Goal: Task Accomplishment & Management: Complete application form

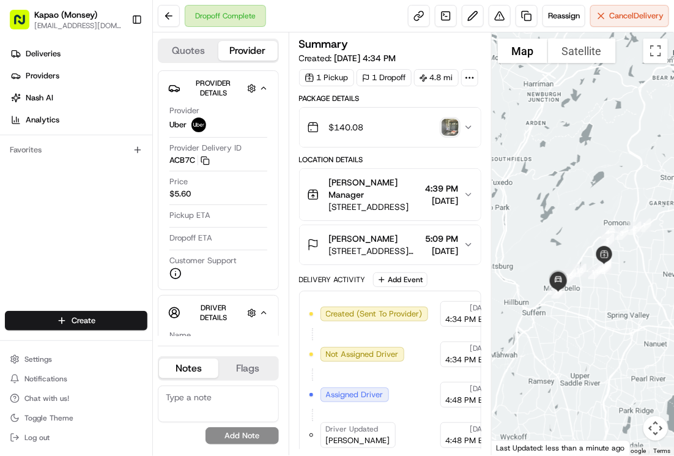
click at [94, 330] on html "Kapao (Monsey) [EMAIL_ADDRESS][DOMAIN_NAME] Toggle Sidebar Deliveries Providers…" at bounding box center [337, 228] width 674 height 456
click at [125, 316] on html "Kapao (Monsey) [EMAIL_ADDRESS][DOMAIN_NAME] Toggle Sidebar Deliveries Providers…" at bounding box center [337, 228] width 674 height 456
click at [125, 320] on html "Kapao (Monsey) [EMAIL_ADDRESS][DOMAIN_NAME] Toggle Sidebar Deliveries Providers…" at bounding box center [337, 228] width 674 height 456
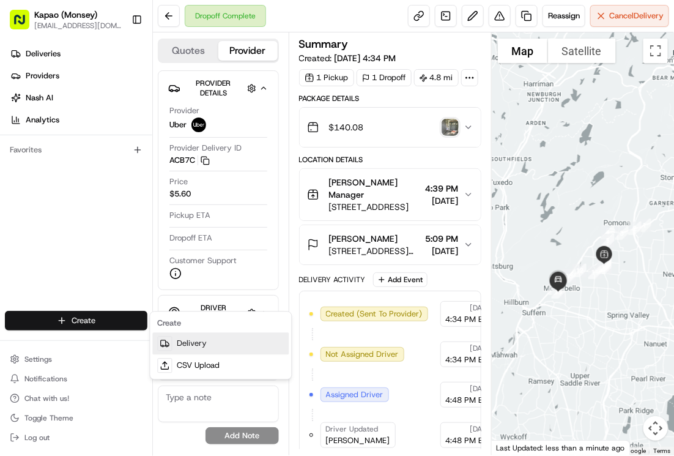
click at [202, 343] on link "Delivery" at bounding box center [221, 344] width 136 height 22
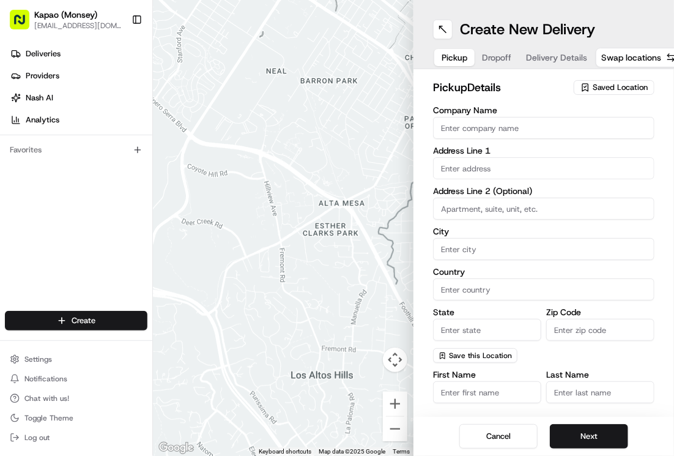
click at [527, 128] on input "Company Name" at bounding box center [543, 128] width 221 height 22
type input "[PERSON_NAME]"
type input "455 NY-306"
type input "Monsey"
type input "[GEOGRAPHIC_DATA]"
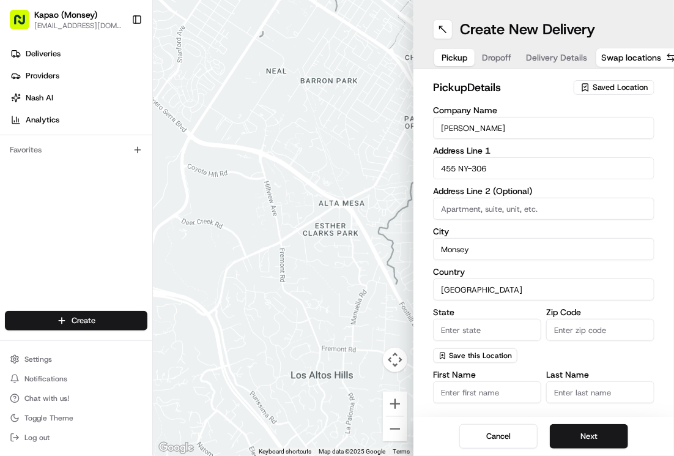
type input "NY"
type input "10952"
type input "[PERSON_NAME]"
type input "[PHONE_NUMBER]"
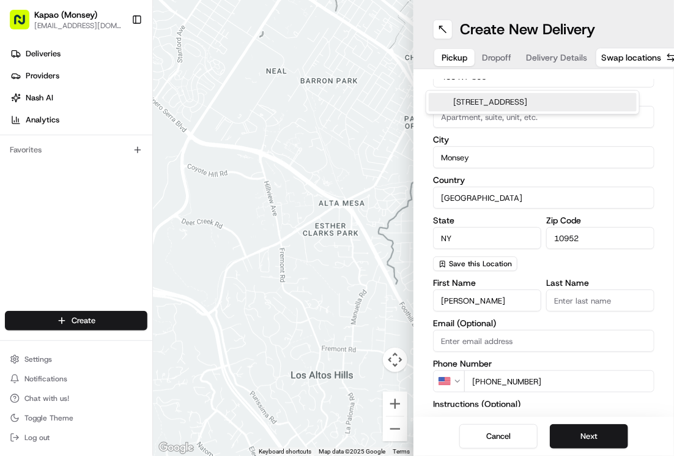
scroll to position [92, 0]
click at [591, 301] on input "Last Name" at bounding box center [600, 300] width 108 height 22
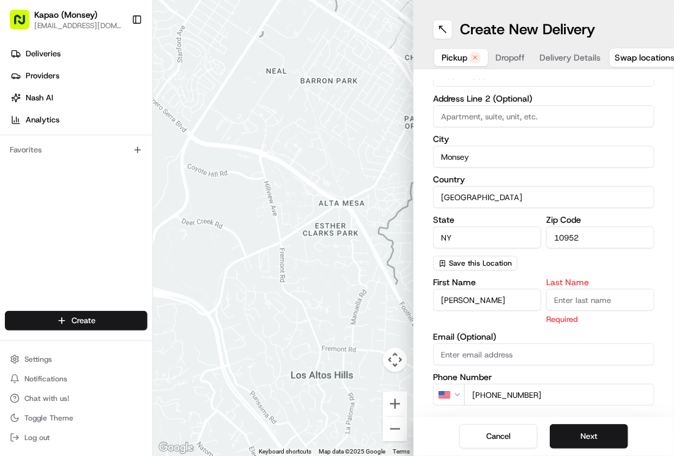
type input "Manager"
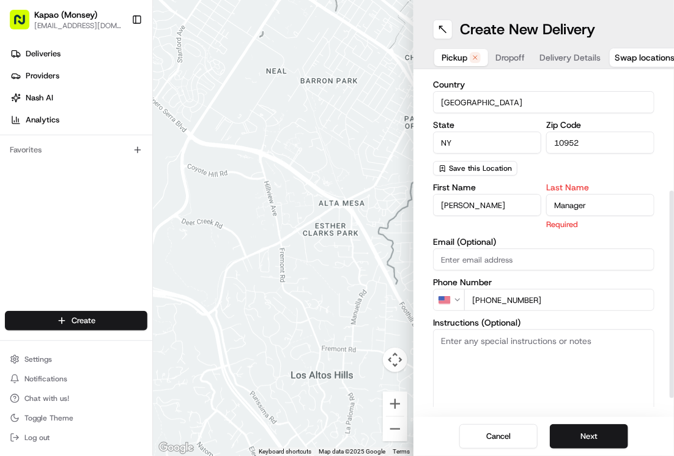
scroll to position [191, 0]
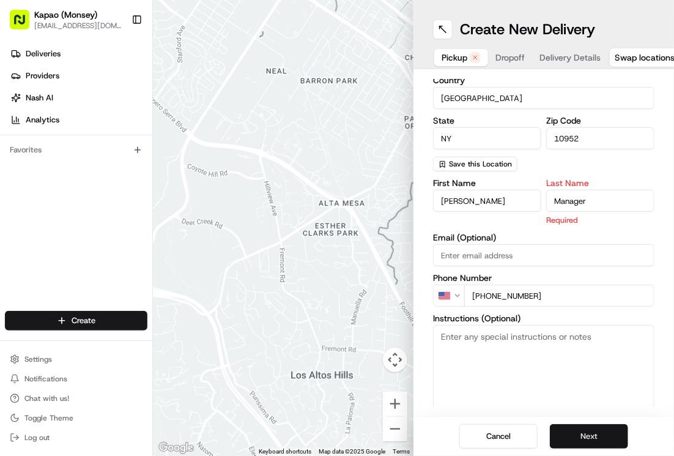
click at [578, 435] on button "Next" at bounding box center [589, 436] width 78 height 24
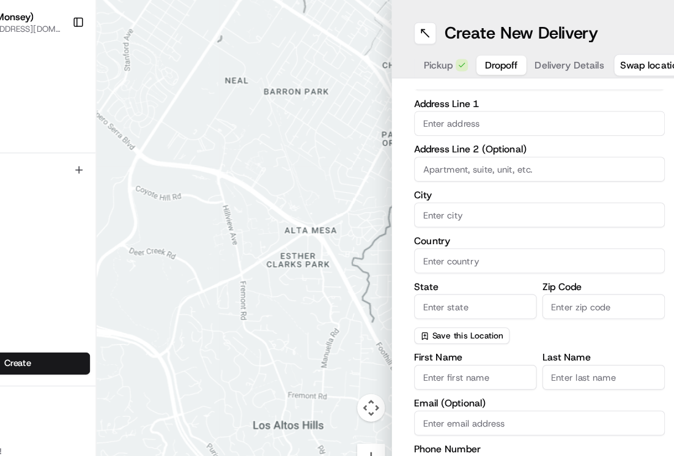
scroll to position [55, 0]
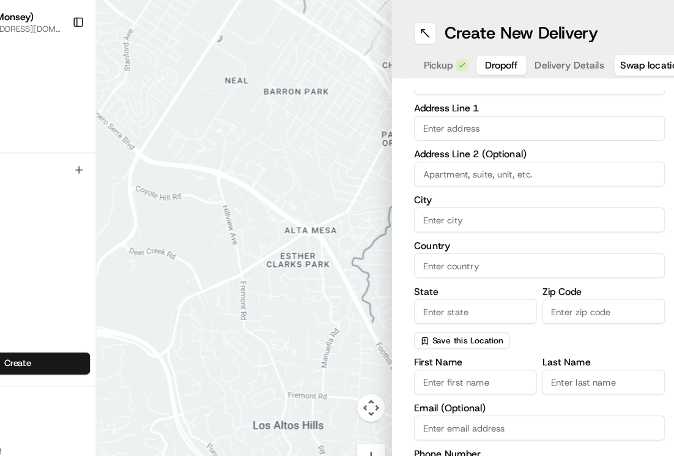
click at [576, 277] on input "Zip Code" at bounding box center [600, 275] width 108 height 22
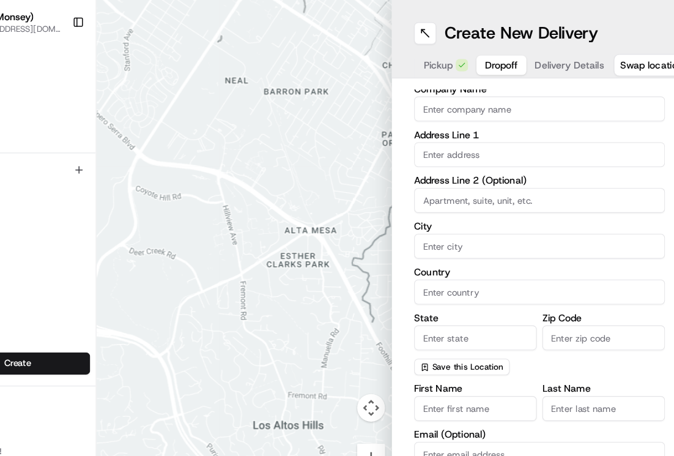
scroll to position [24, 0]
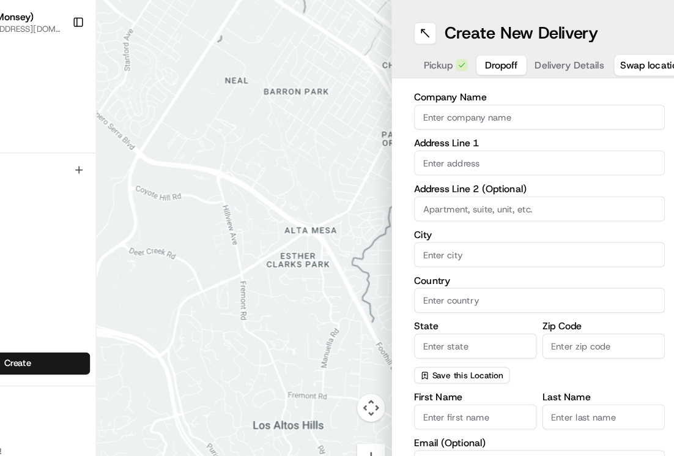
click at [542, 143] on input "text" at bounding box center [543, 144] width 221 height 22
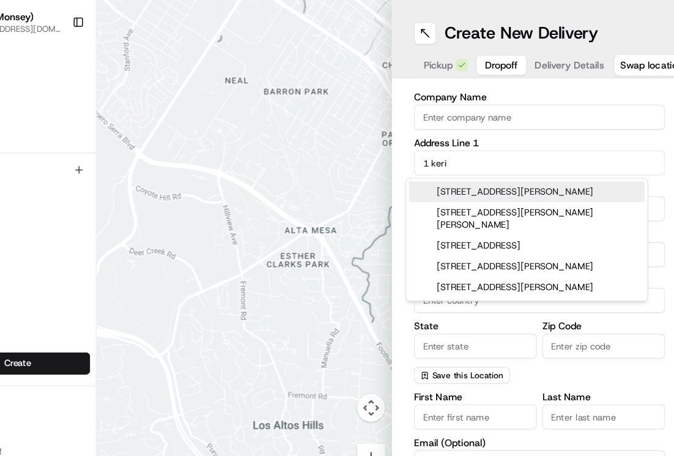
click at [545, 171] on div "[STREET_ADDRESS][PERSON_NAME]" at bounding box center [533, 169] width 208 height 18
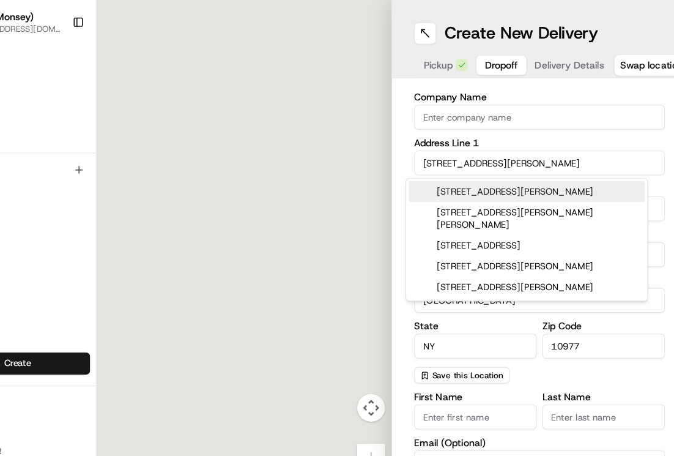
type input "[STREET_ADDRESS]"
type input "[GEOGRAPHIC_DATA]"
type input "NY"
type input "10977"
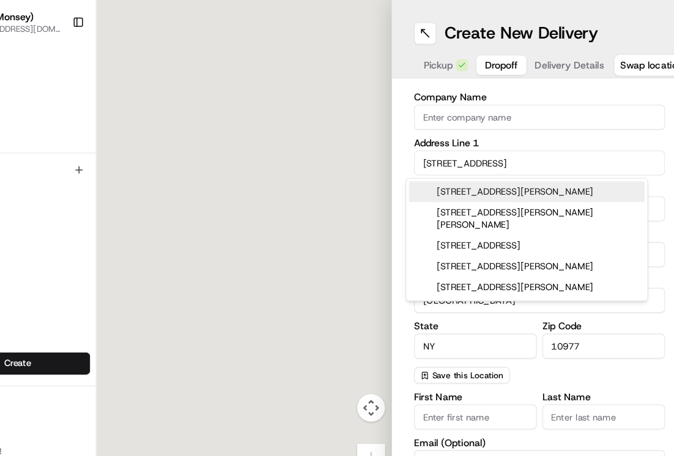
type input "[STREET_ADDRESS][PERSON_NAME]"
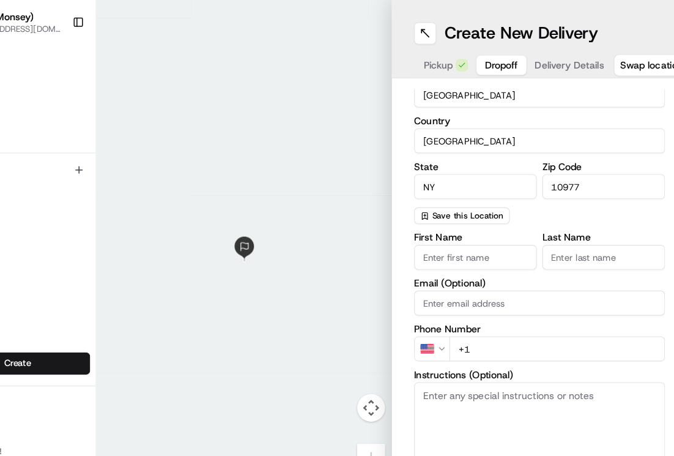
scroll to position [206, 0]
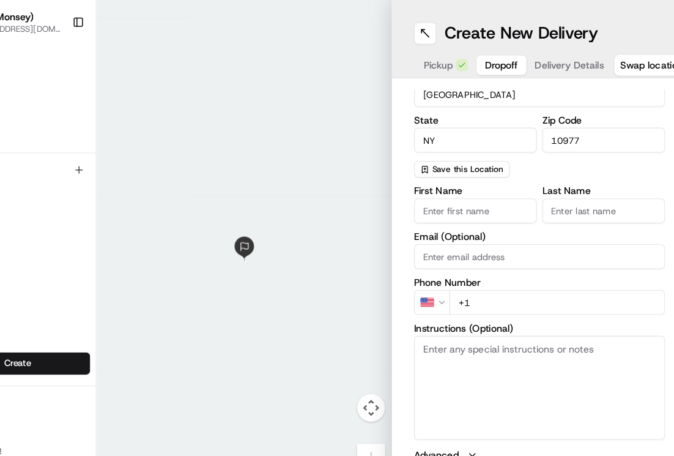
click at [492, 185] on input "First Name" at bounding box center [487, 186] width 108 height 22
type input "weg"
click at [606, 175] on input "Last Name" at bounding box center [600, 186] width 108 height 22
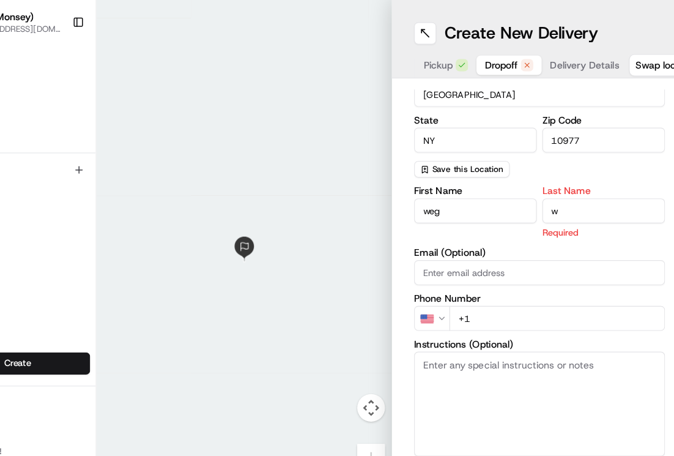
type input "w"
click at [527, 264] on div "First Name weg Last Name w Required Email (Optional) Phone Number US +1 Instruc…" at bounding box center [543, 293] width 221 height 258
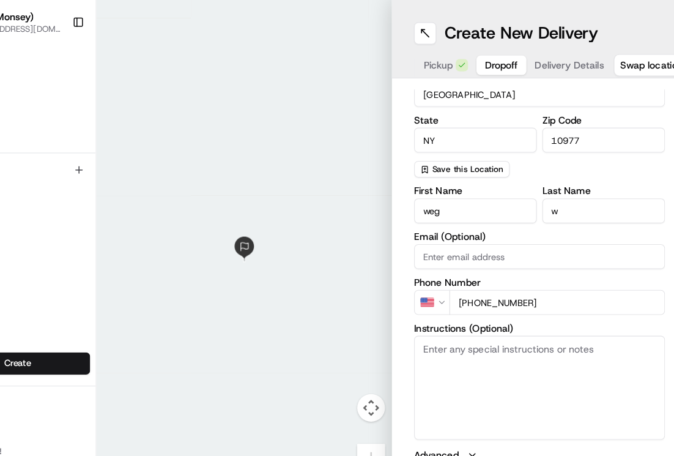
type input "[PHONE_NUMBER]"
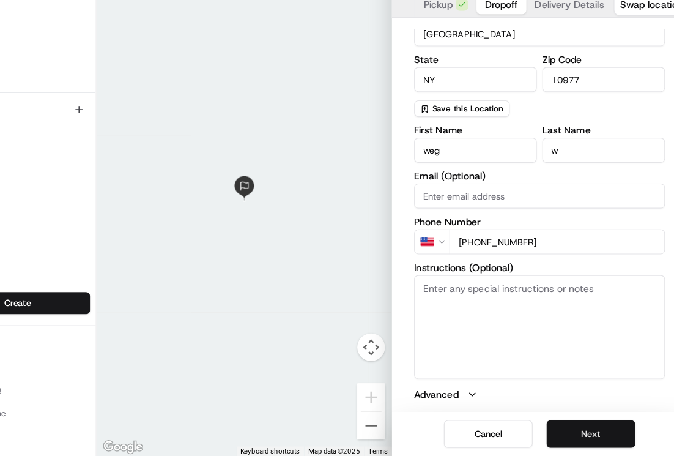
click at [571, 424] on button "Next" at bounding box center [589, 436] width 78 height 24
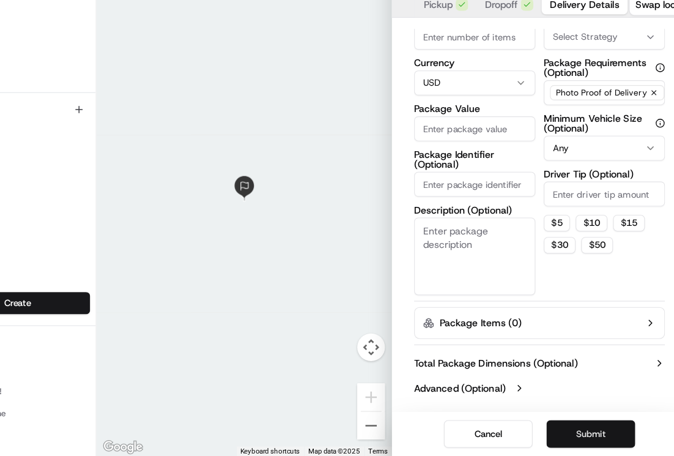
scroll to position [66, 0]
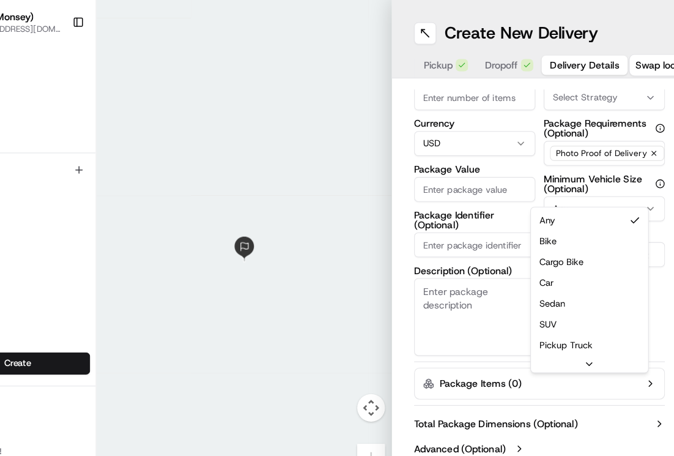
click at [500, 156] on input "Package Value" at bounding box center [486, 167] width 107 height 22
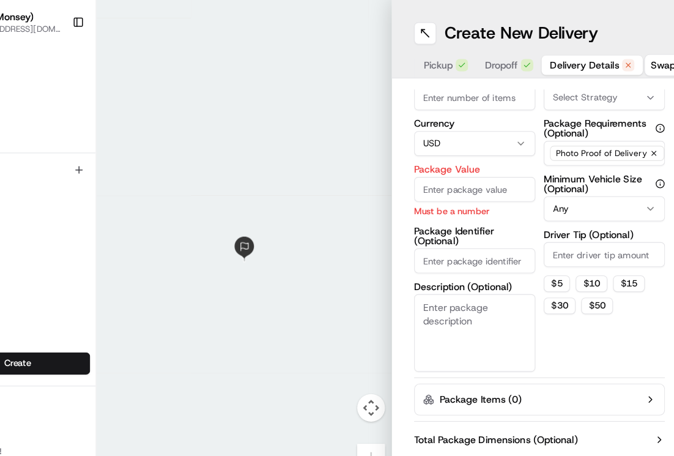
click at [490, 156] on input "Package Value" at bounding box center [486, 167] width 107 height 22
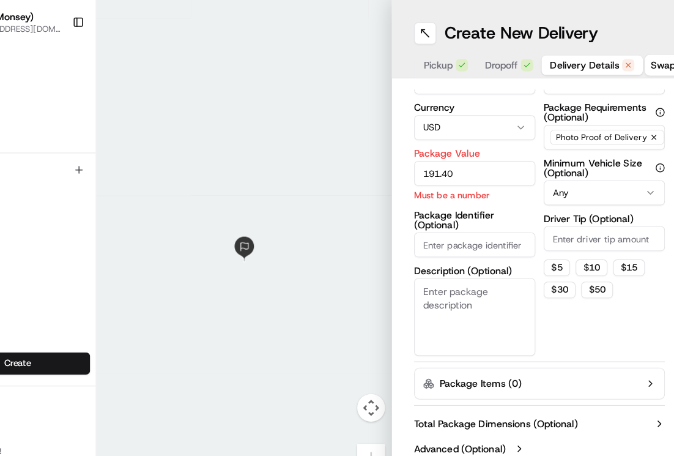
scroll to position [81, 0]
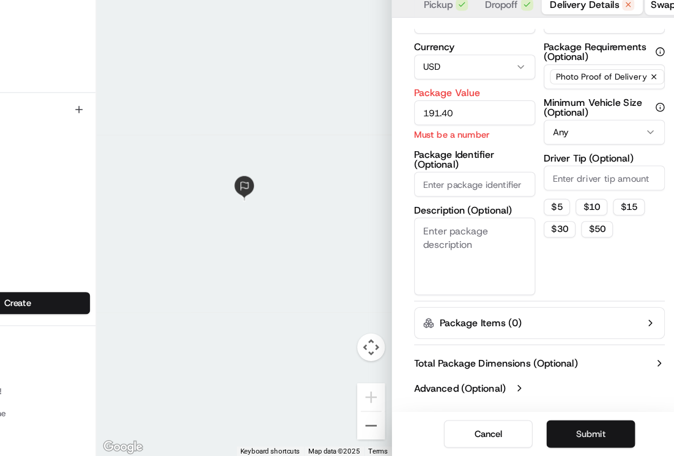
type input "191.40"
click at [572, 424] on button "Submit" at bounding box center [589, 436] width 78 height 24
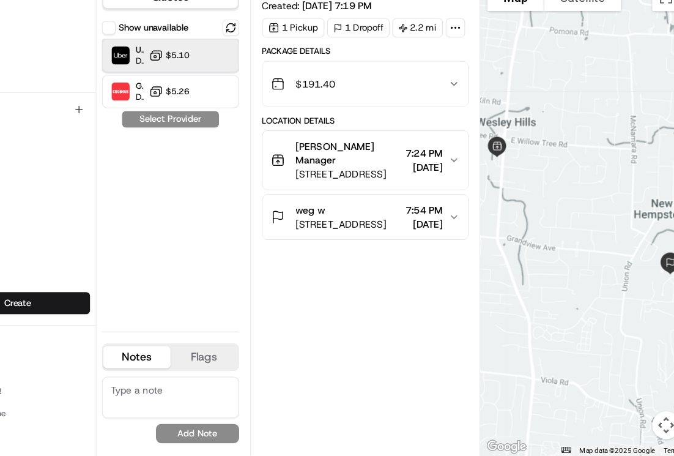
click at [248, 111] on div "Uber Dropoff ETA 29 minutes $5.10" at bounding box center [218, 101] width 121 height 29
click at [244, 162] on button "Assign Provider" at bounding box center [218, 158] width 87 height 15
